Goal: Transaction & Acquisition: Purchase product/service

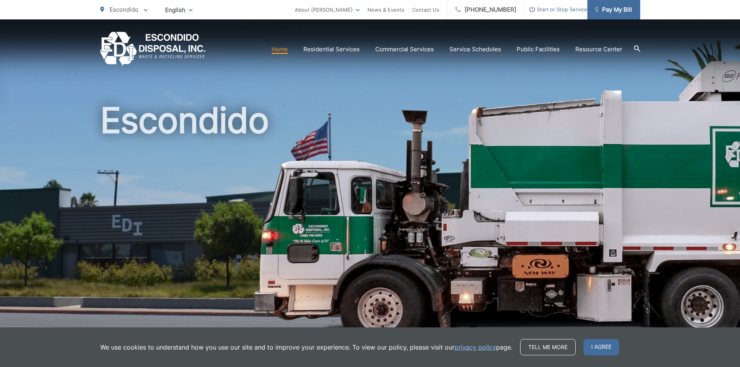
click at [611, 11] on span "Pay My Bill" at bounding box center [613, 9] width 37 height 9
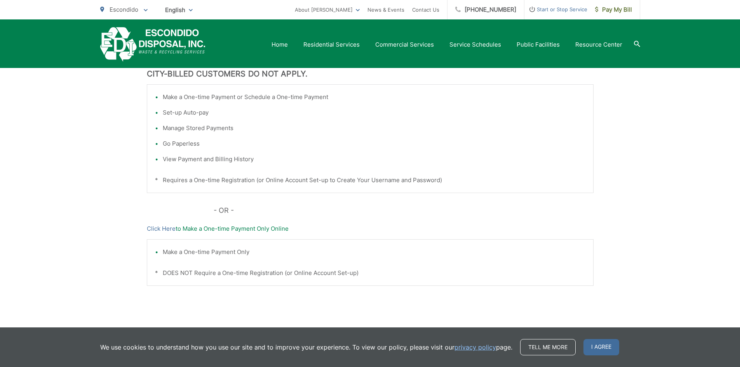
scroll to position [180, 0]
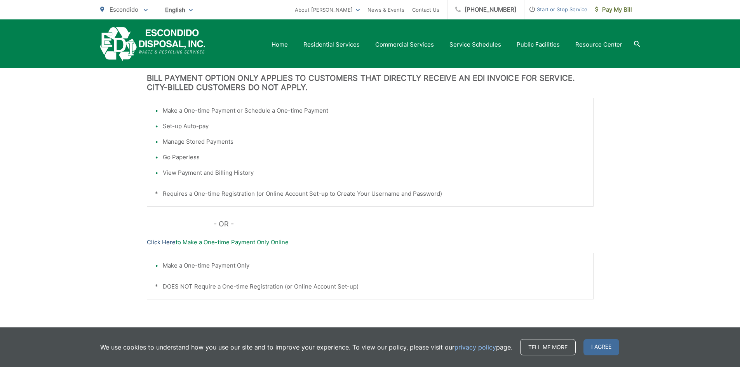
click at [156, 242] on link "Click Here" at bounding box center [161, 242] width 29 height 9
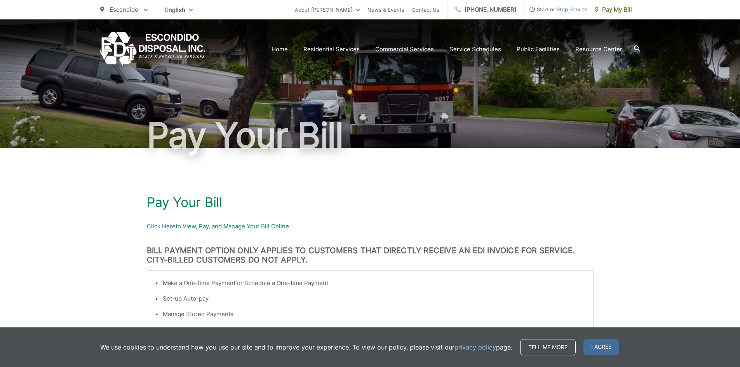
scroll to position [0, 0]
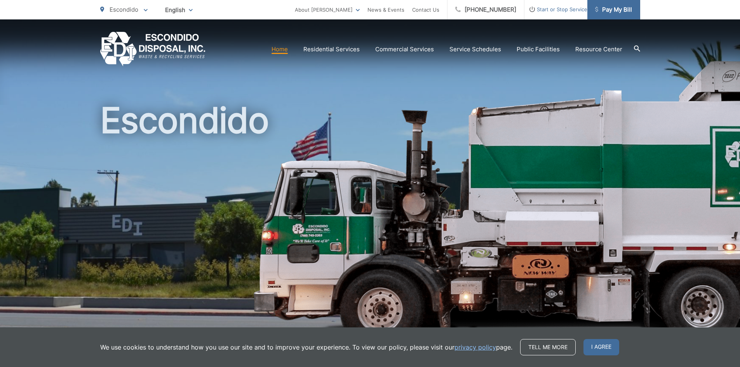
click at [611, 9] on span "Pay My Bill" at bounding box center [613, 9] width 37 height 9
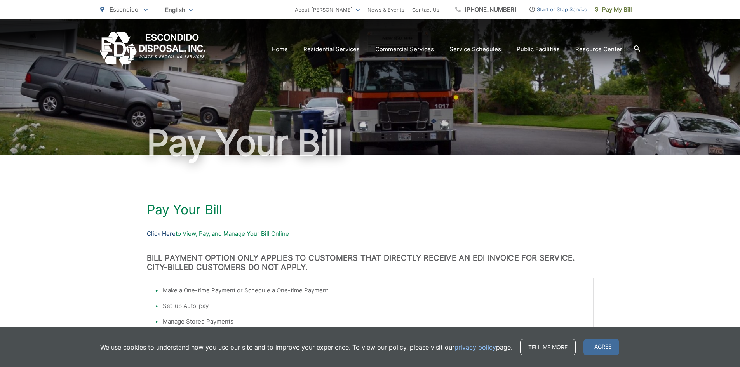
click at [164, 235] on link "Click Here" at bounding box center [161, 233] width 29 height 9
